Goal: Information Seeking & Learning: Learn about a topic

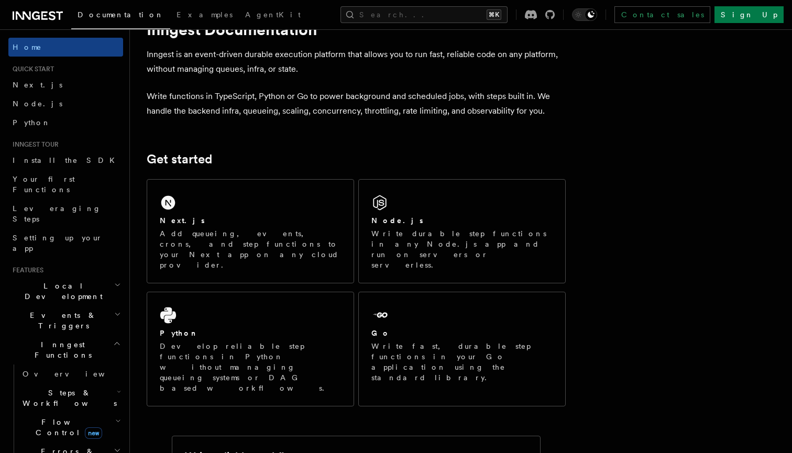
scroll to position [40, 0]
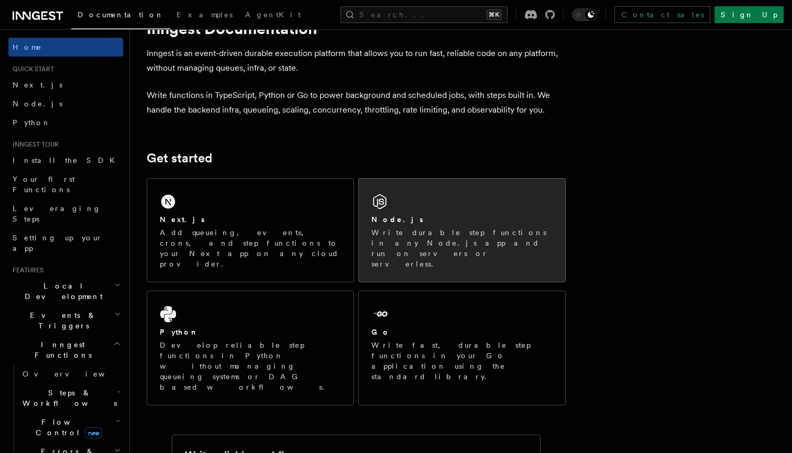
click at [428, 225] on div "Node.js Write durable step functions in any Node.js app and run on servers or s…" at bounding box center [462, 241] width 181 height 55
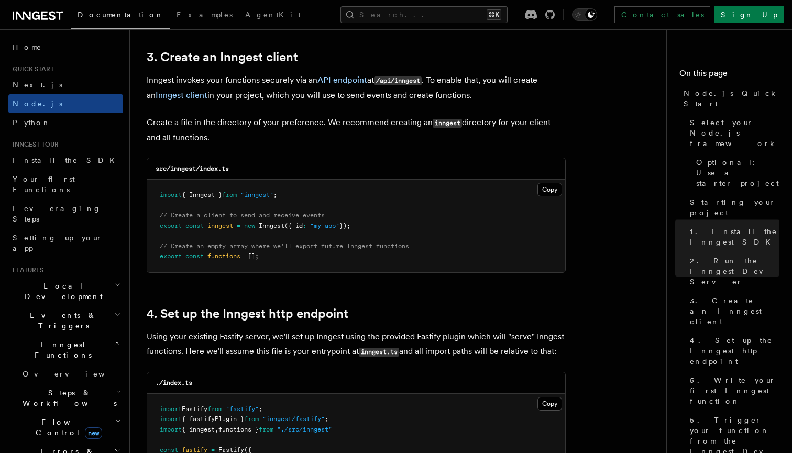
scroll to position [1329, 0]
click at [34, 161] on span "Install the SDK" at bounding box center [67, 160] width 108 height 8
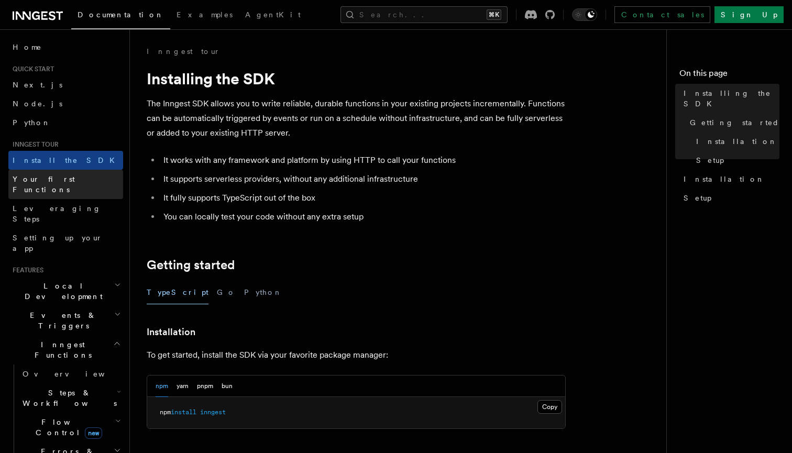
click at [42, 177] on span "Your first Functions" at bounding box center [44, 184] width 62 height 19
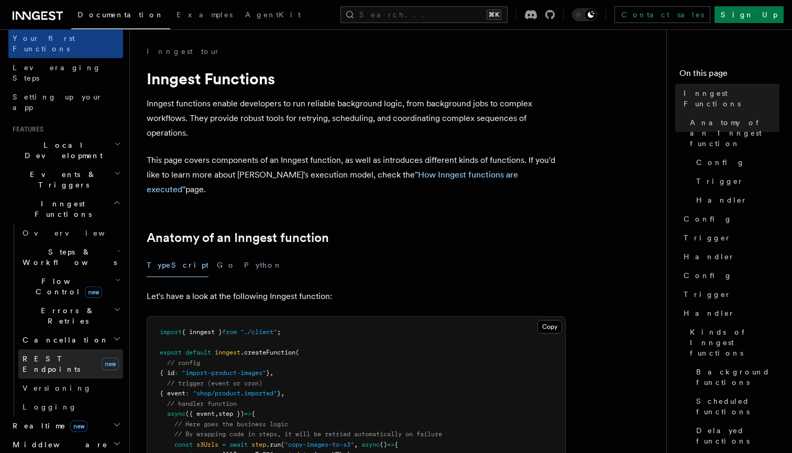
scroll to position [142, 0]
click at [67, 271] on h2 "Flow Control new" at bounding box center [70, 285] width 105 height 29
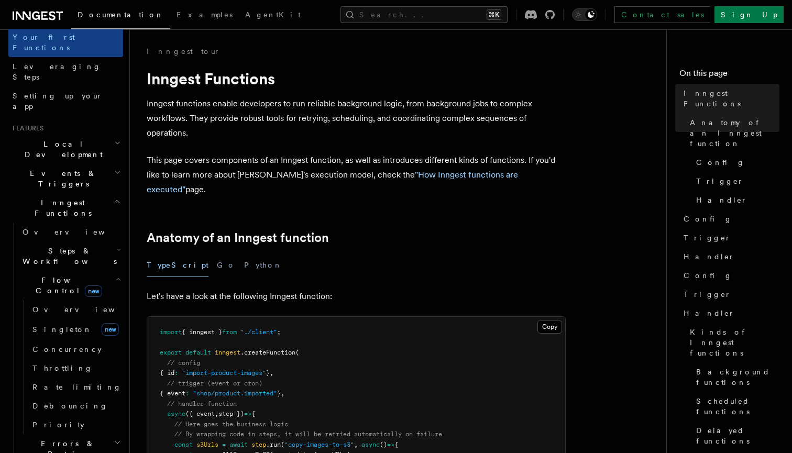
click at [67, 271] on h2 "Flow Control new" at bounding box center [70, 285] width 105 height 29
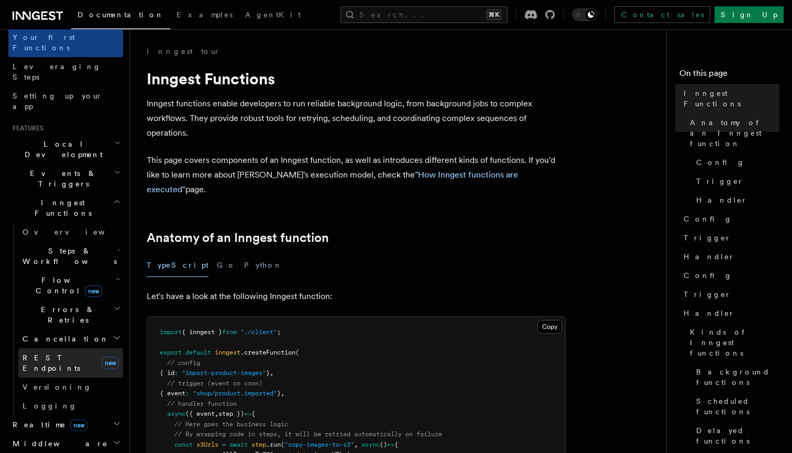
click at [48, 349] on link "REST Endpoints new" at bounding box center [70, 363] width 105 height 29
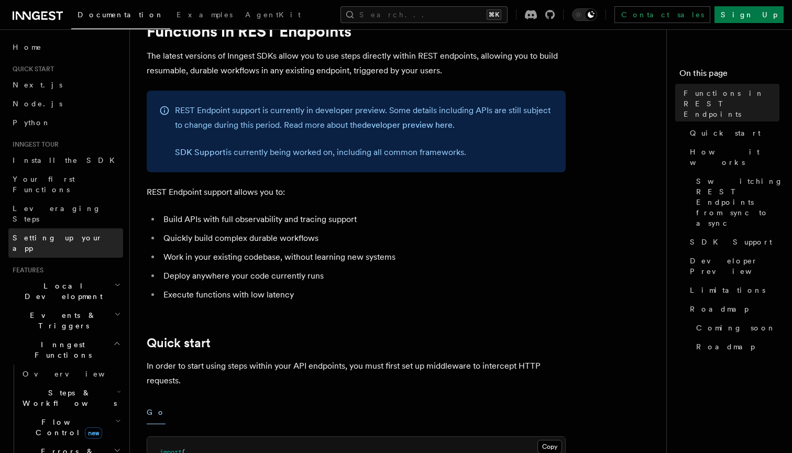
click at [57, 234] on span "Setting up your app" at bounding box center [58, 243] width 90 height 19
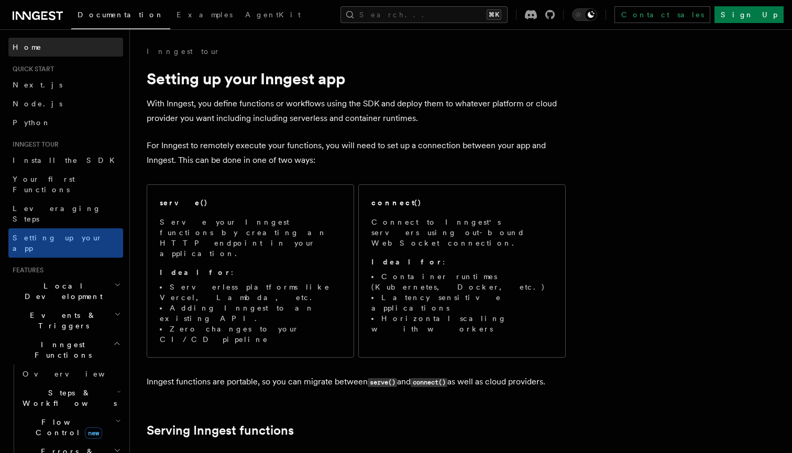
click at [38, 49] on link "Home" at bounding box center [65, 47] width 115 height 19
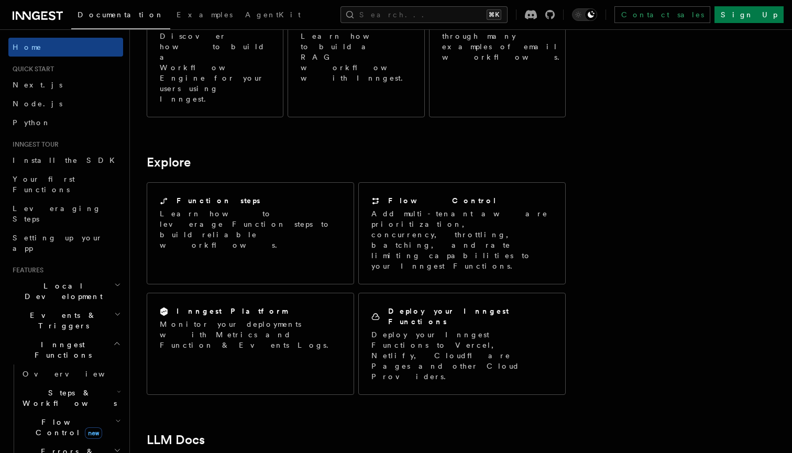
scroll to position [724, 0]
